Goal: Task Accomplishment & Management: Use online tool/utility

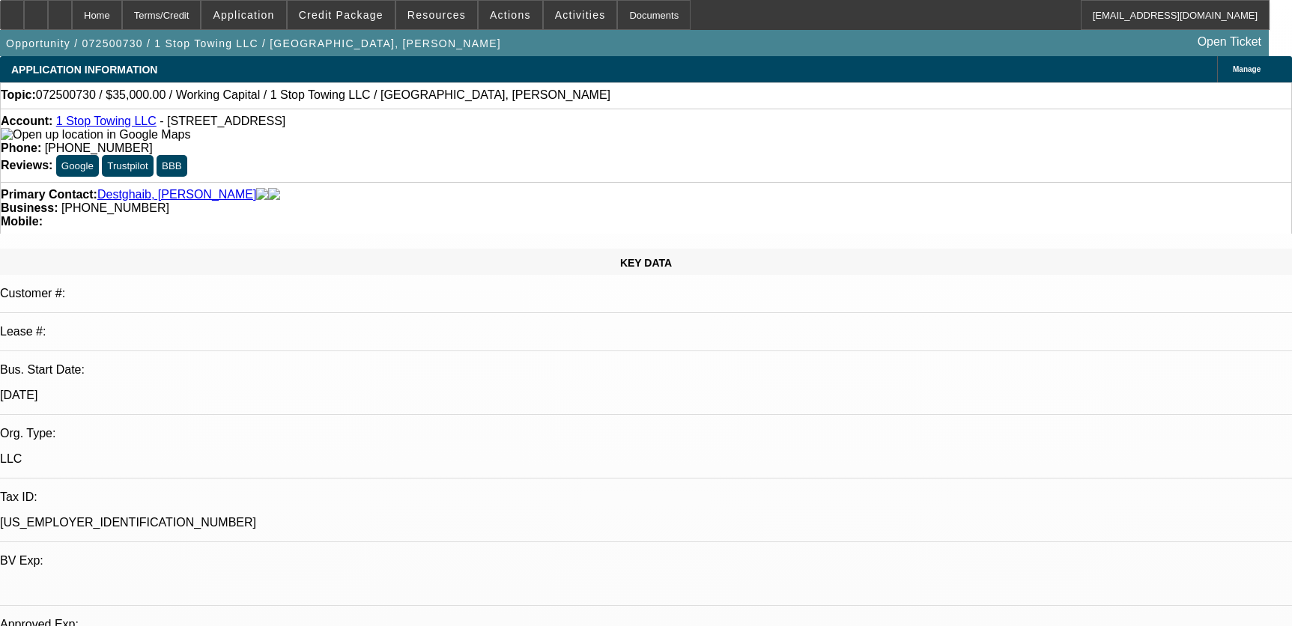
select select "0"
select select "2"
select select "0.1"
select select "4"
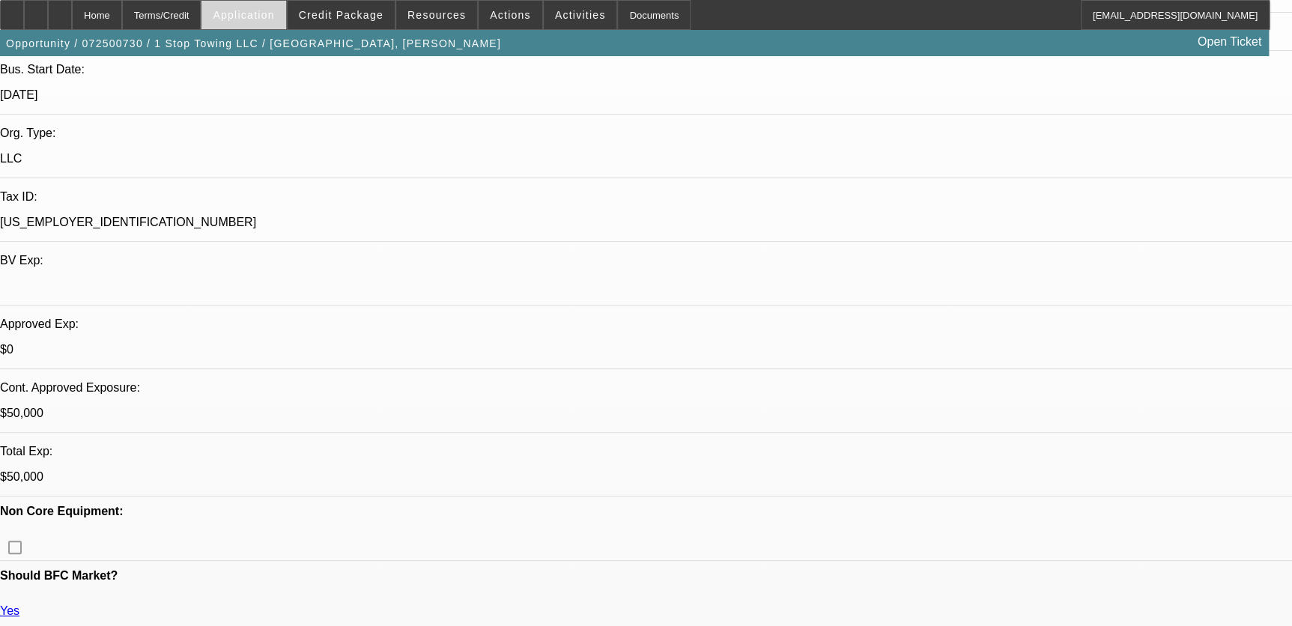
scroll to position [613, 0]
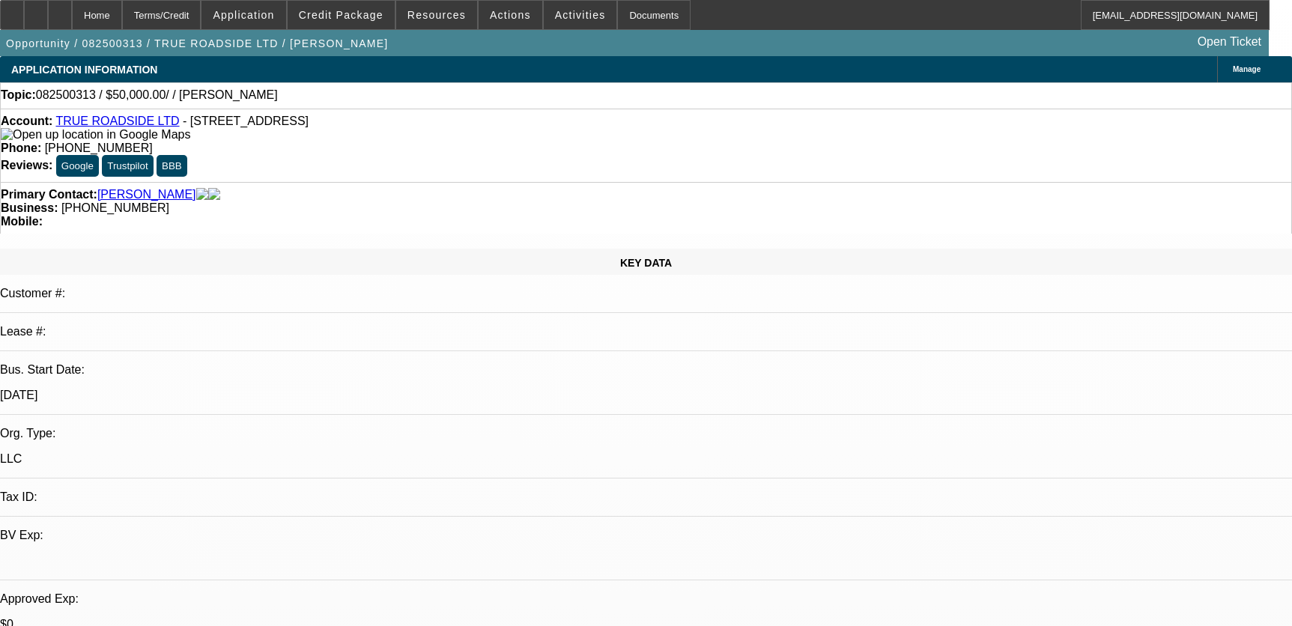
select select "0"
select select "2"
select select "0.1"
select select "4"
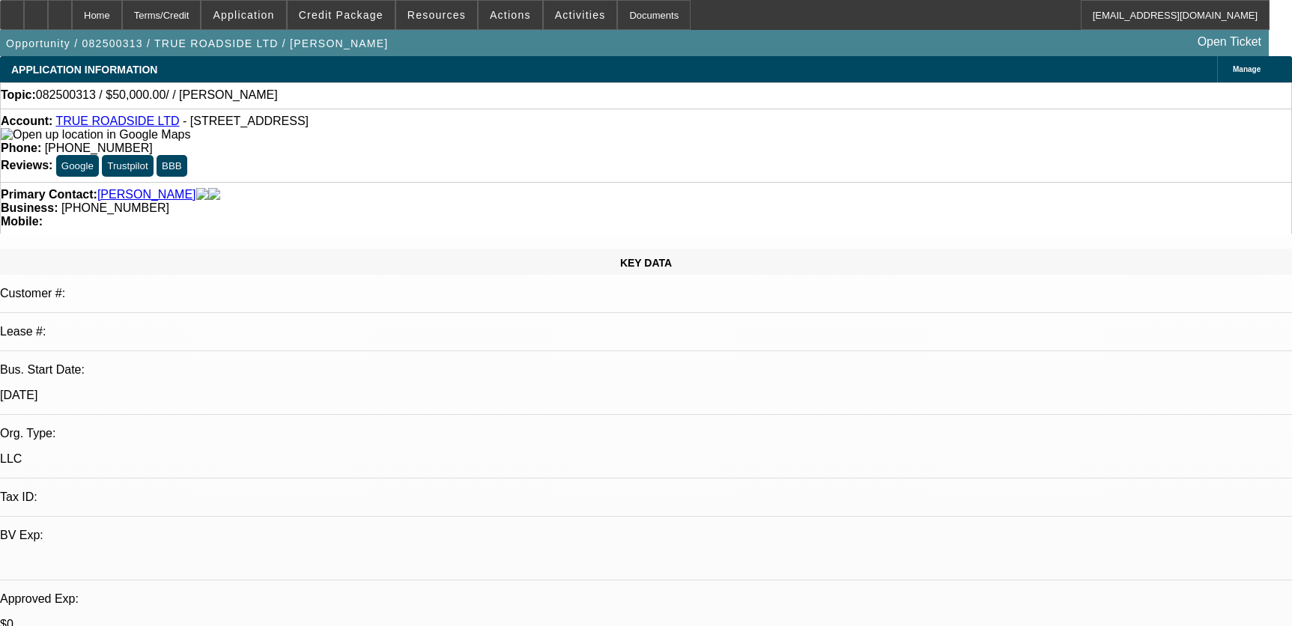
scroll to position [544, 0]
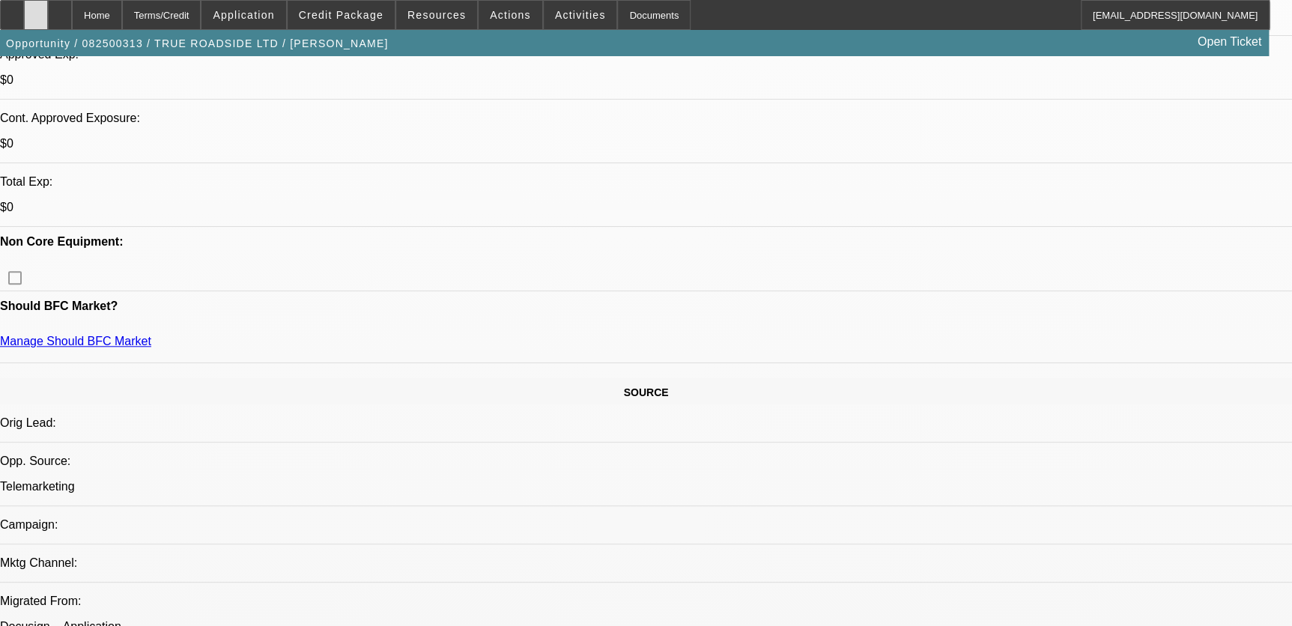
click at [48, 11] on div at bounding box center [36, 15] width 24 height 30
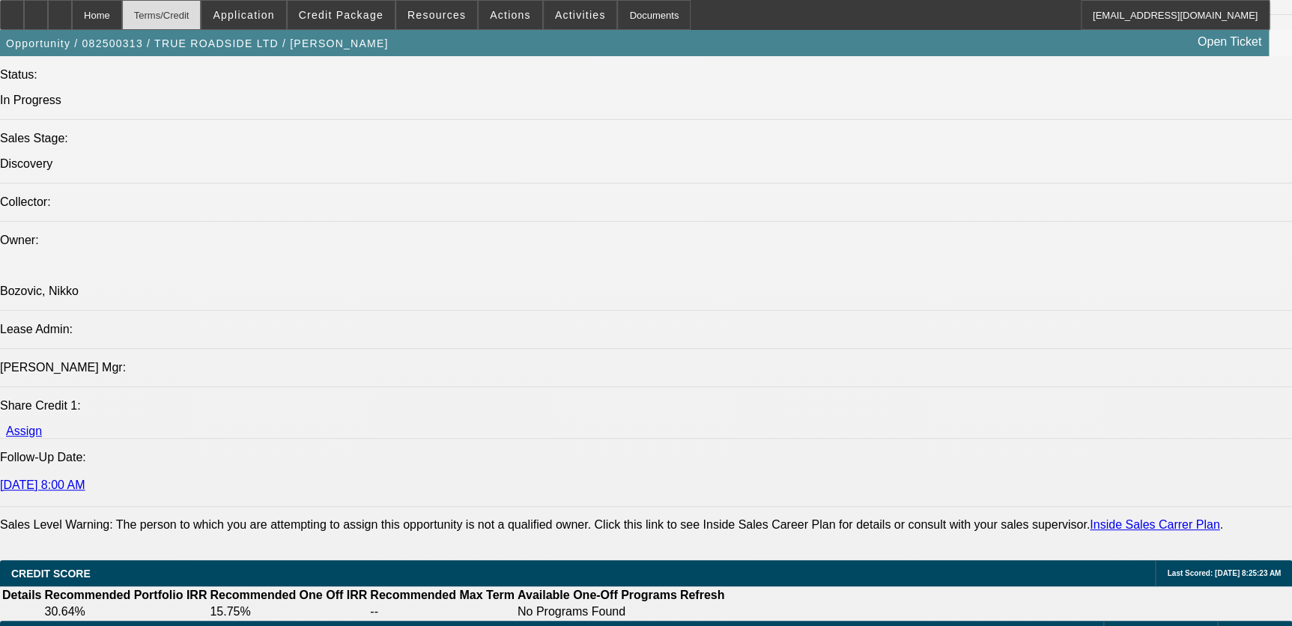
scroll to position [1565, 0]
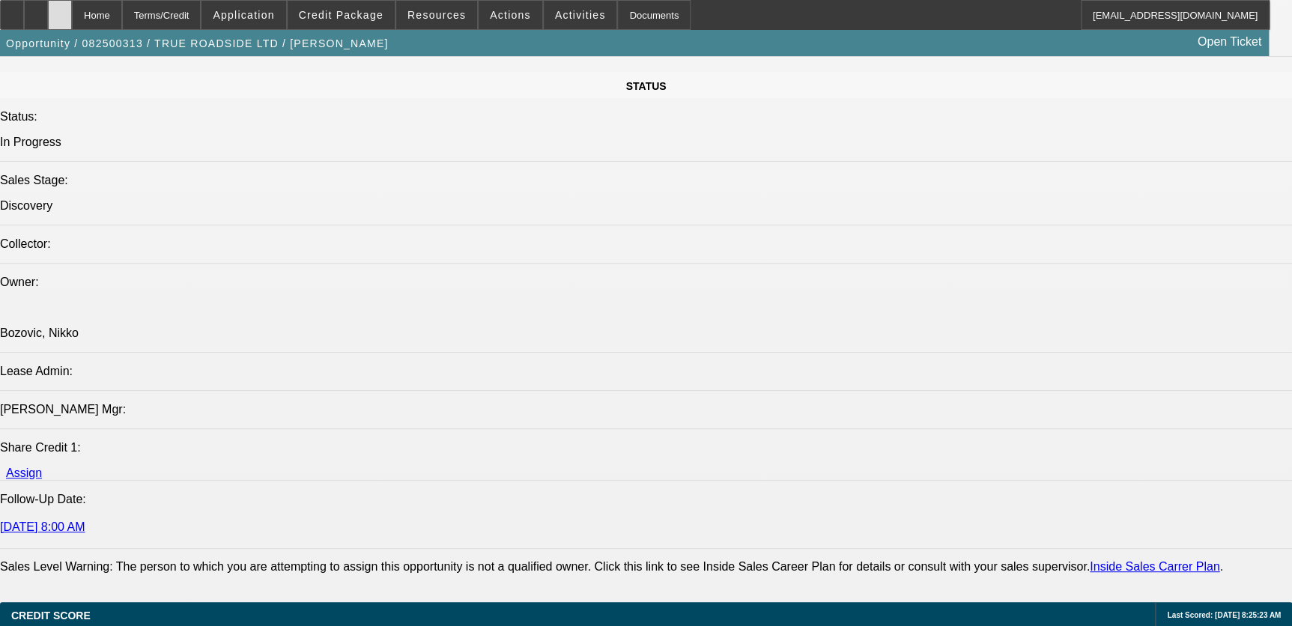
click at [72, 13] on div at bounding box center [60, 15] width 24 height 30
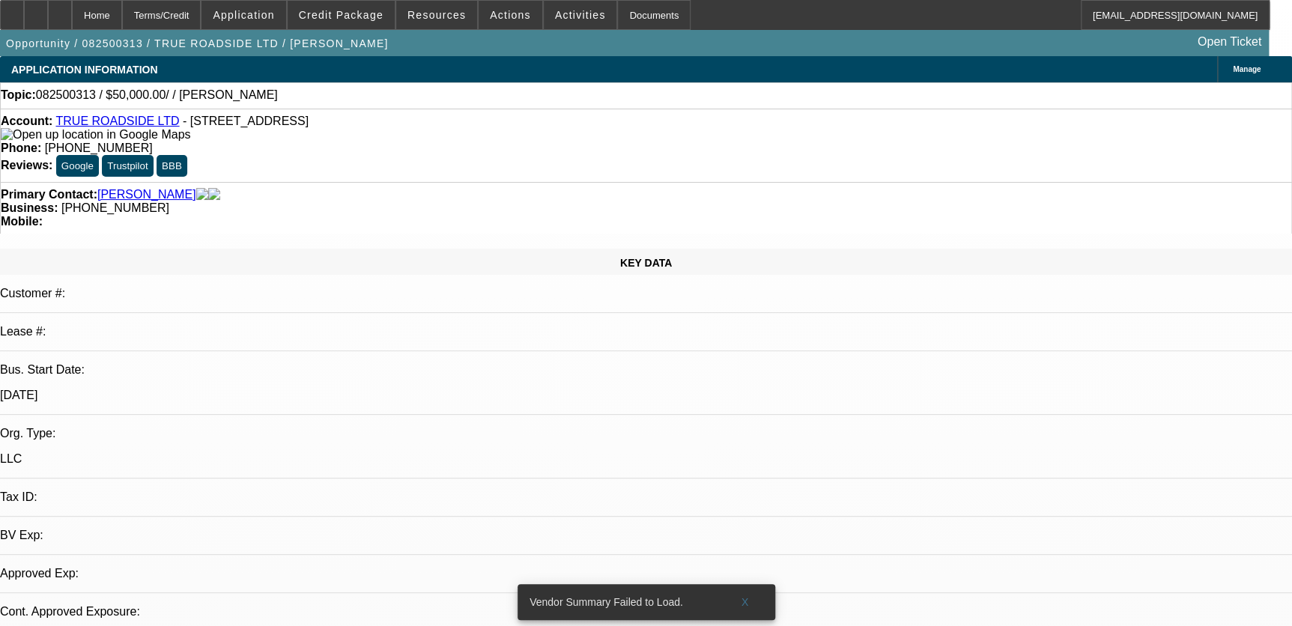
select select "0"
select select "2"
select select "0.1"
select select "4"
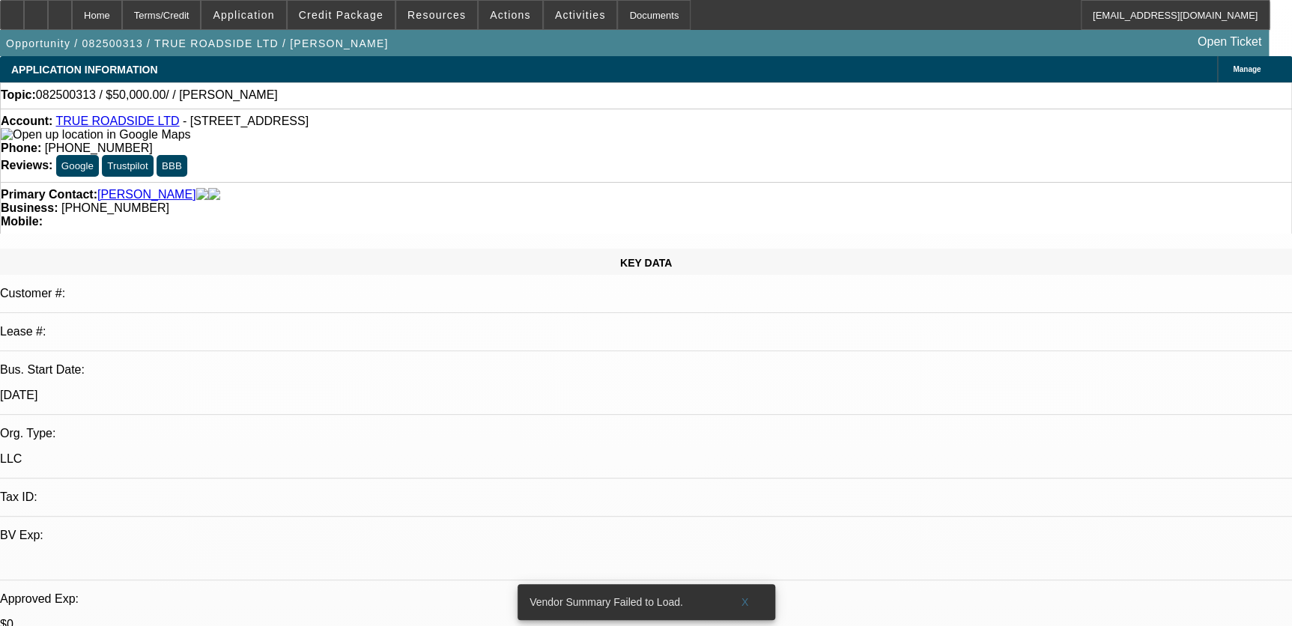
drag, startPoint x: 742, startPoint y: 594, endPoint x: 876, endPoint y: 240, distance: 378.7
click at [742, 594] on span at bounding box center [745, 602] width 48 height 36
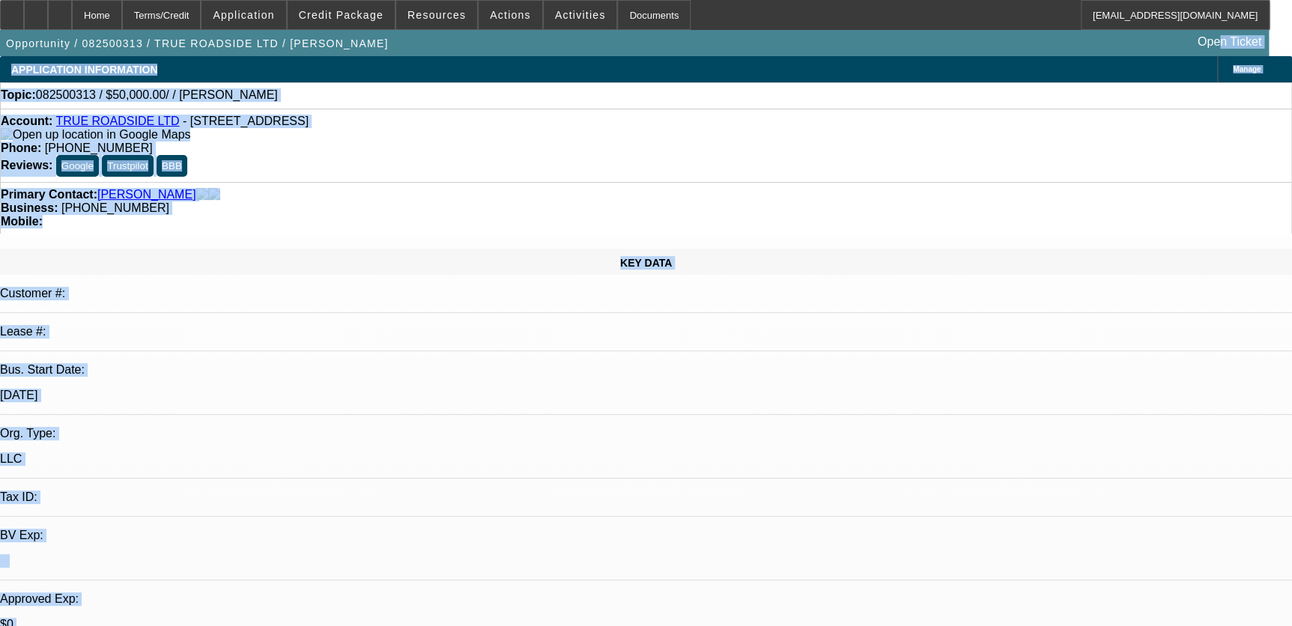
scroll to position [165, 0]
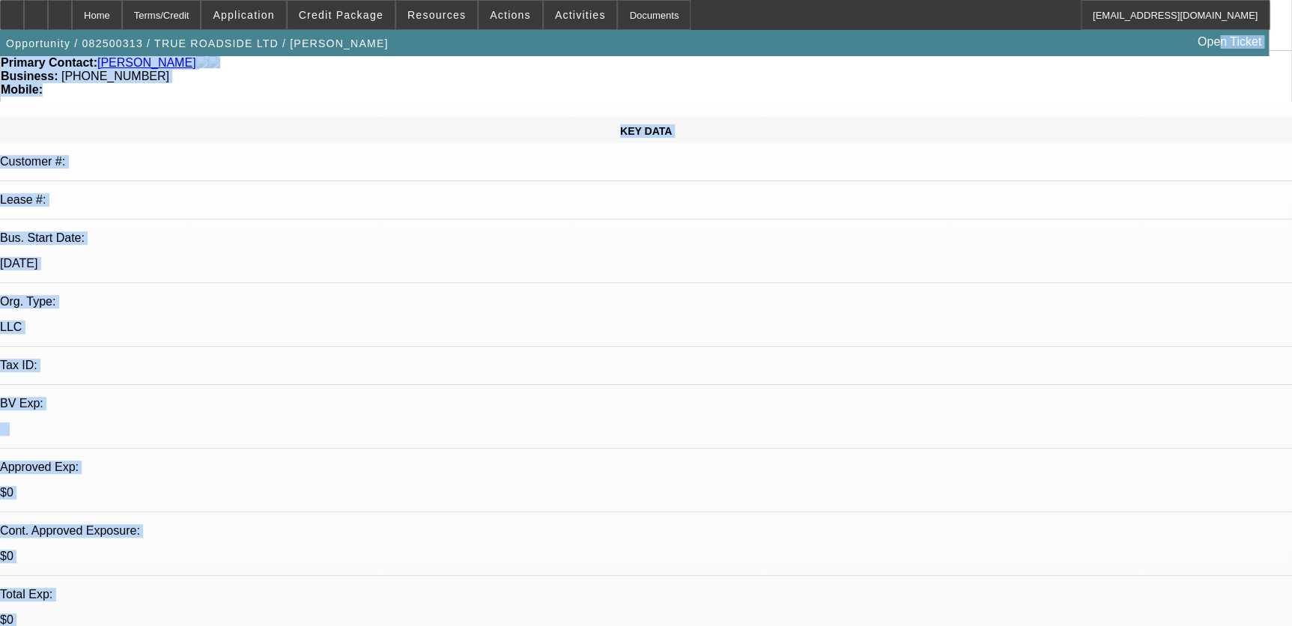
drag, startPoint x: 1308, startPoint y: 397, endPoint x: 1955, endPoint y: 660, distance: 698.6
click at [1292, 494] on html "Home Terms/Credit Application Credit Package Resources Actions Activities Docum…" at bounding box center [646, 181] width 1292 height 626
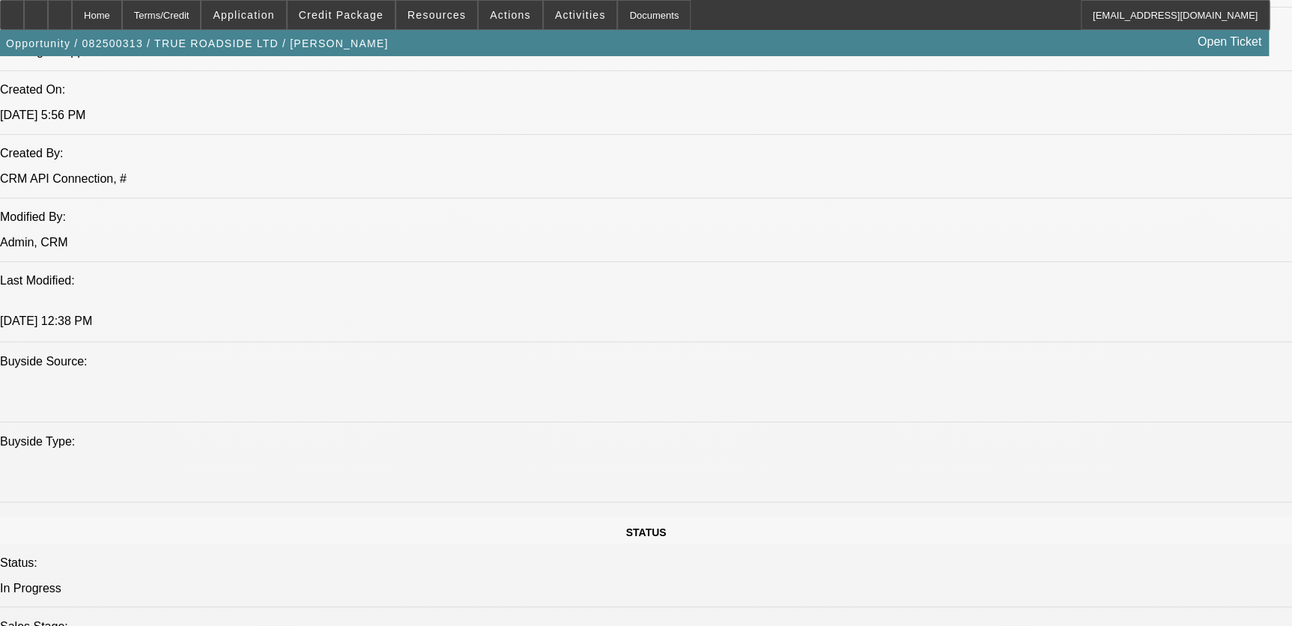
scroll to position [1119, 0]
click at [72, 10] on div at bounding box center [60, 15] width 24 height 30
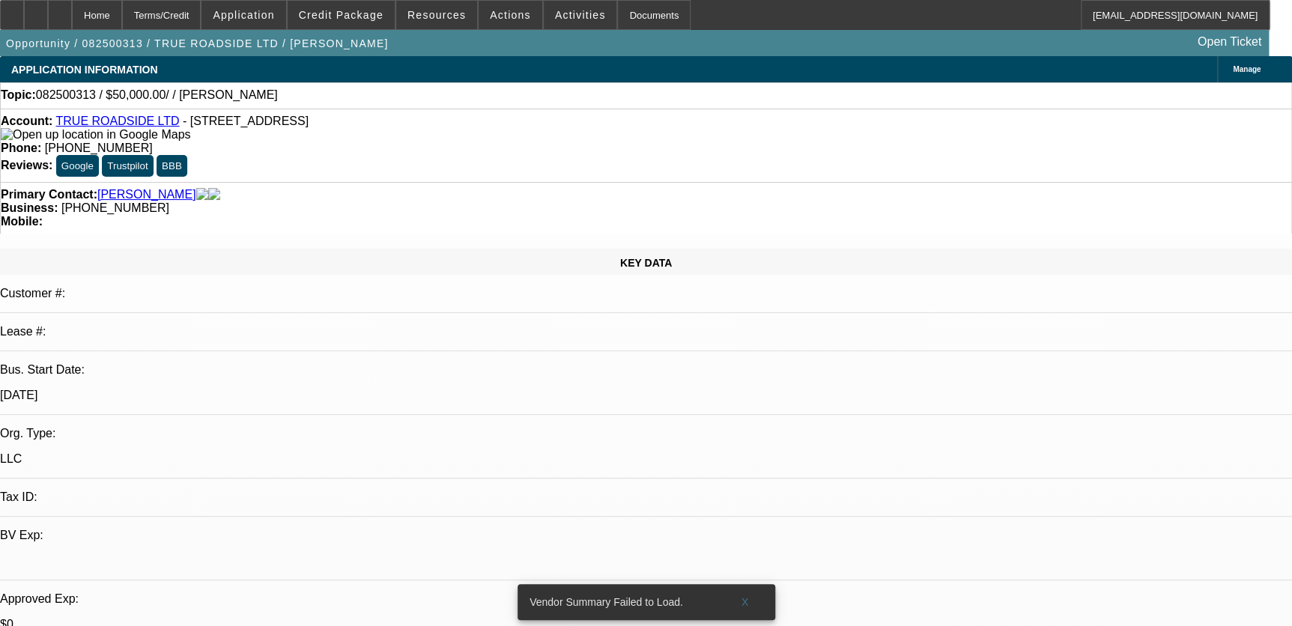
select select "0"
select select "2"
select select "0.1"
select select "1"
select select "2"
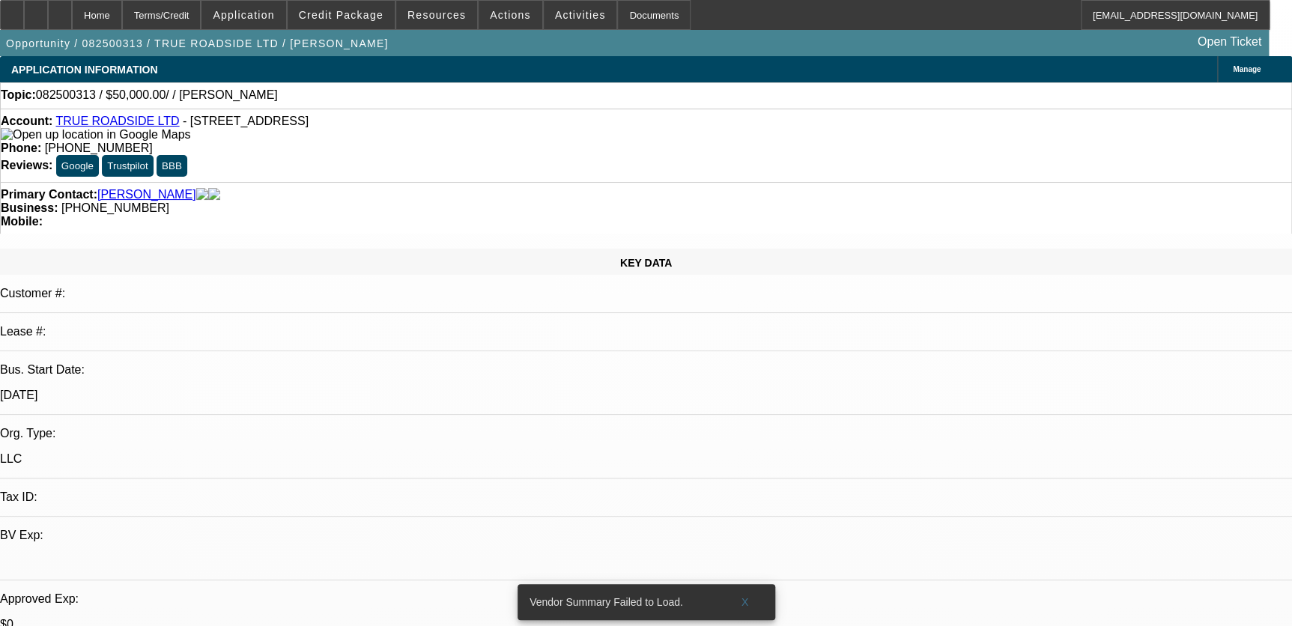
select select "4"
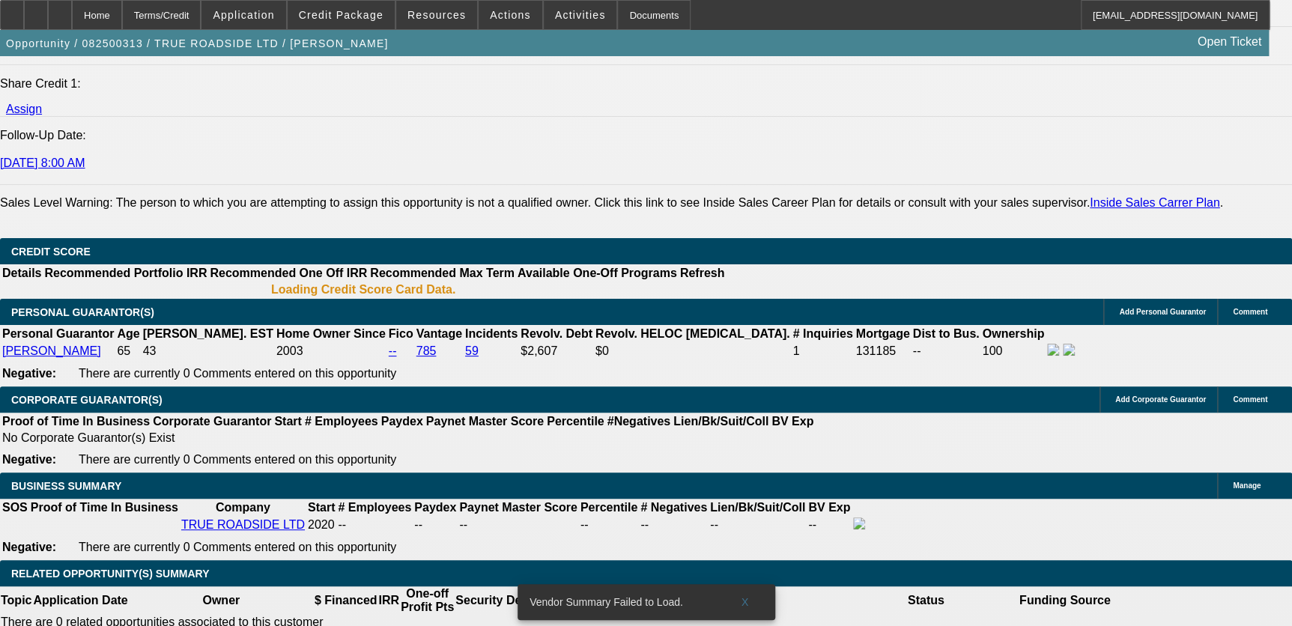
scroll to position [1921, 0]
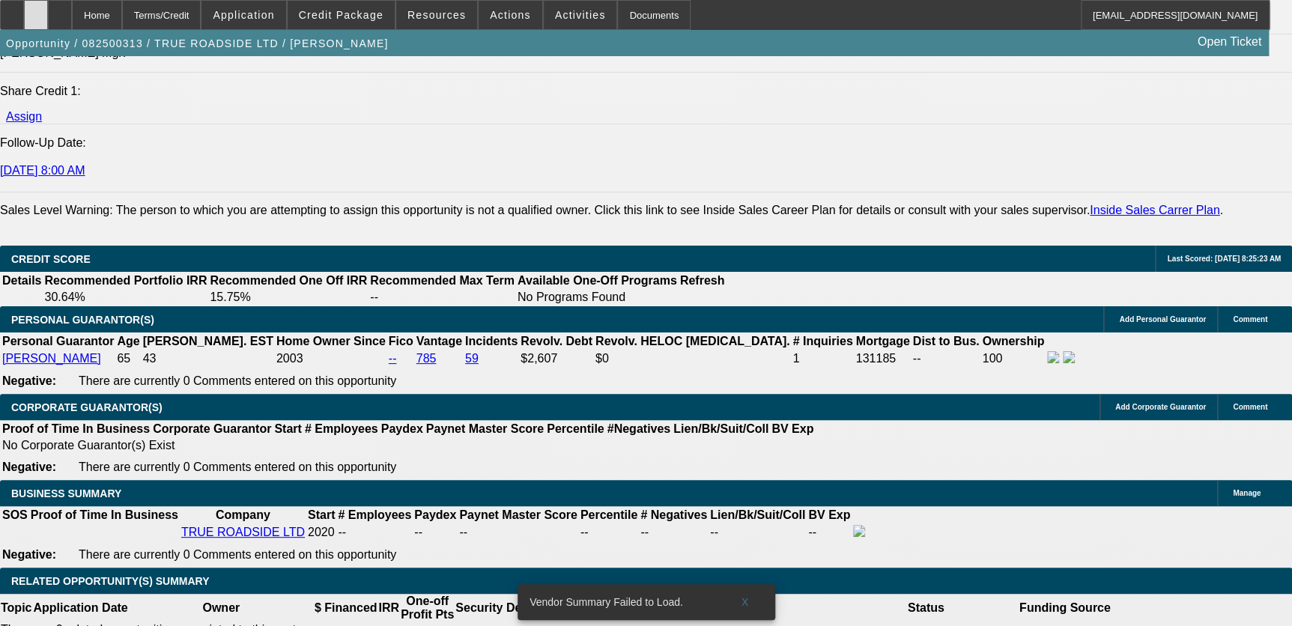
click at [70, 13] on div "Home Terms/Credit Application Credit Package Resources Actions Activities Docum…" at bounding box center [634, 15] width 1269 height 30
click at [48, 13] on div at bounding box center [36, 15] width 24 height 30
click at [72, 22] on div at bounding box center [60, 15] width 24 height 30
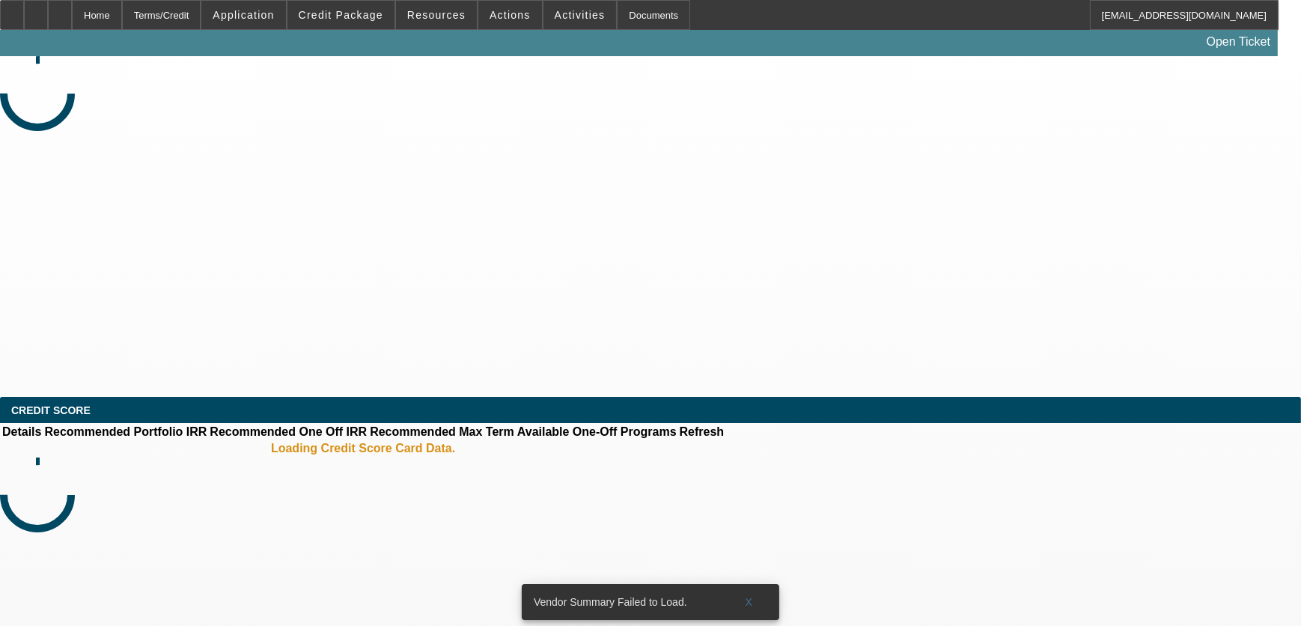
select select "0"
select select "2"
select select "0.1"
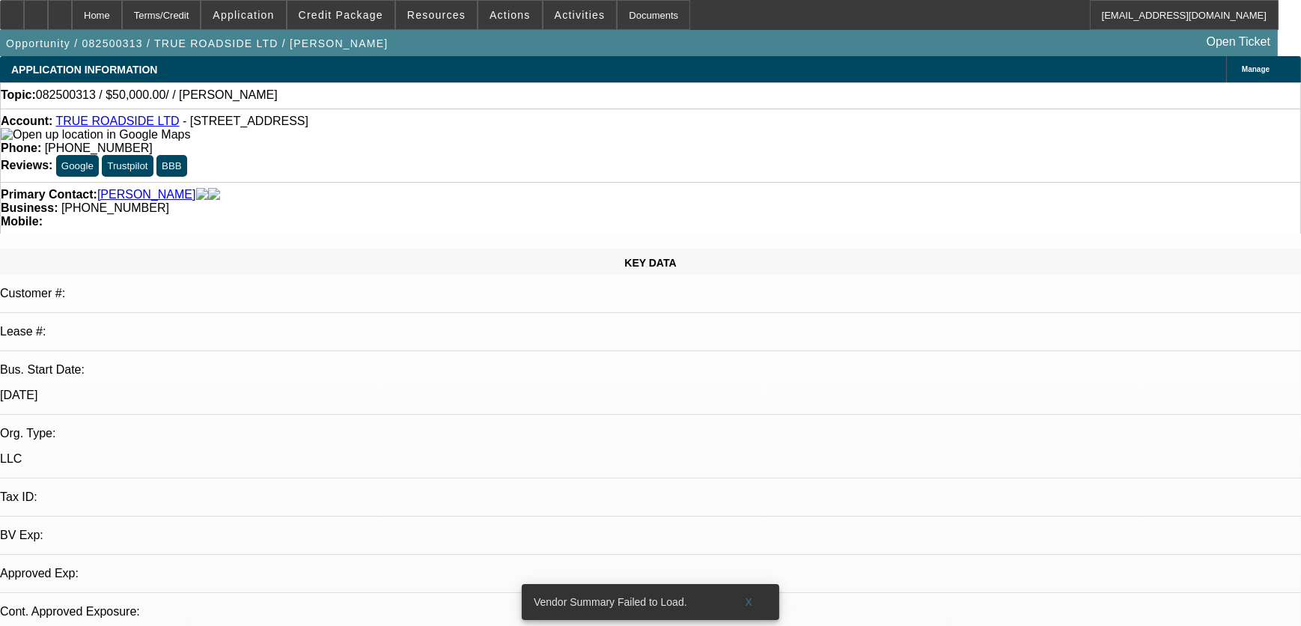
select select "1"
select select "2"
select select "4"
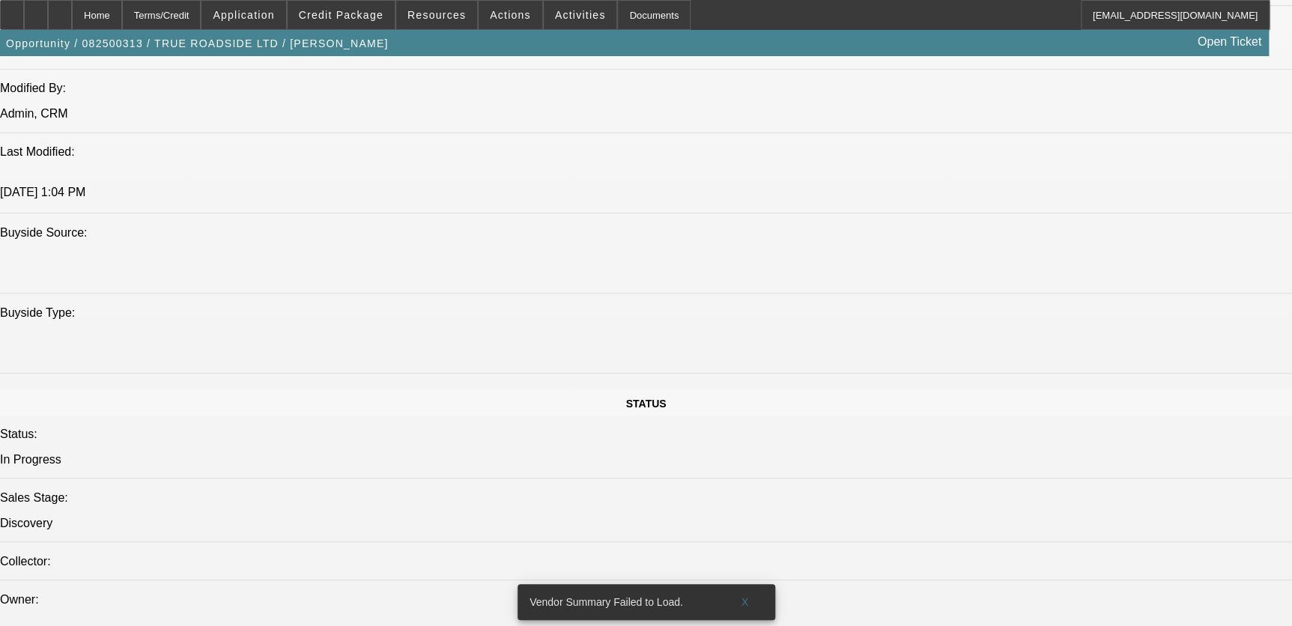
scroll to position [1225, 0]
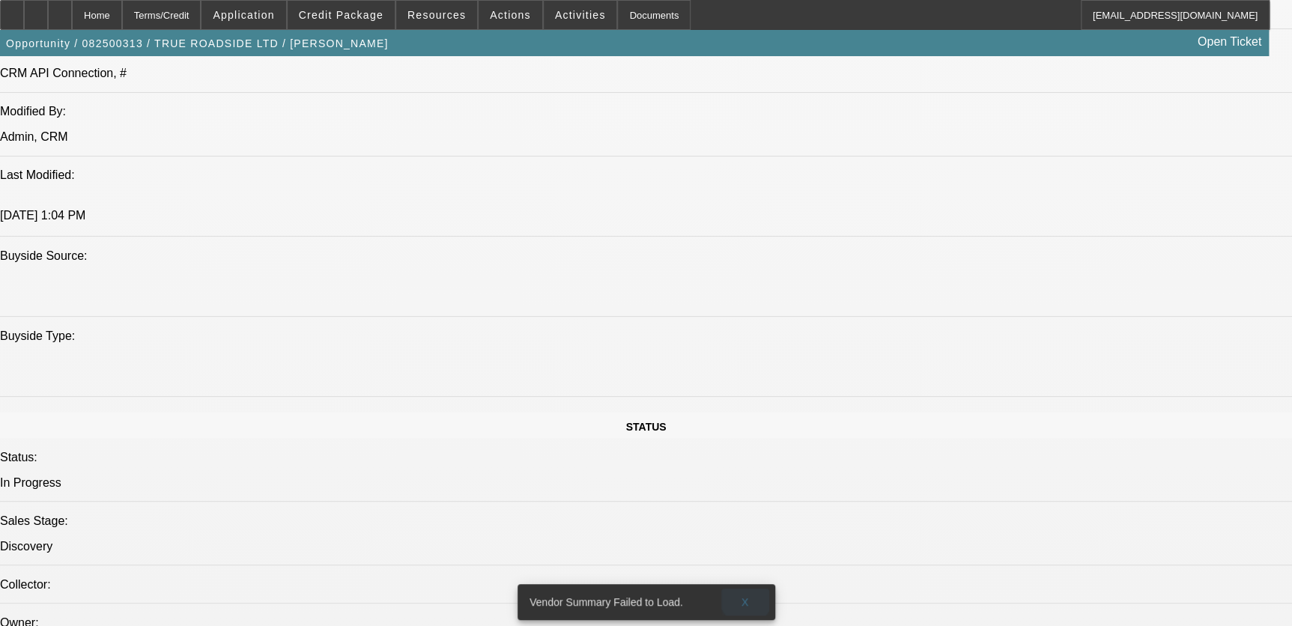
click at [745, 596] on span "X" at bounding box center [745, 602] width 8 height 12
